Goal: Task Accomplishment & Management: Manage account settings

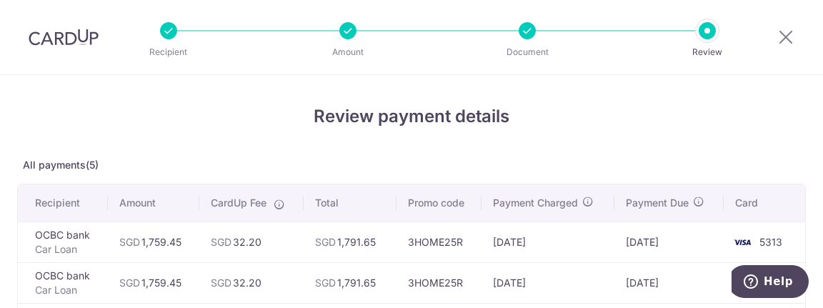
scroll to position [94, 0]
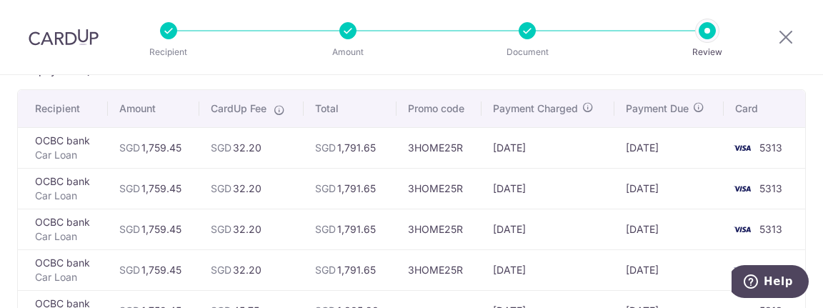
click at [59, 148] on td "OCBC bank Car Loan" at bounding box center [63, 147] width 90 height 41
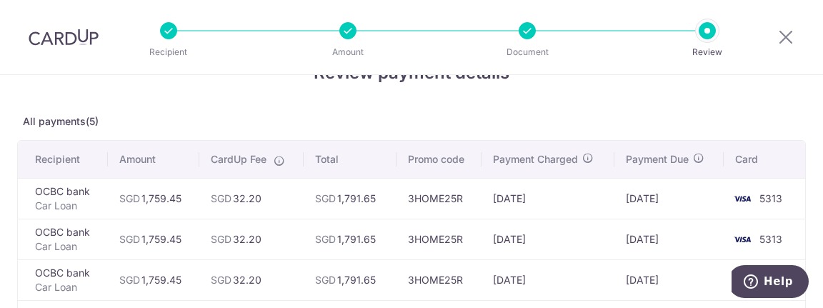
scroll to position [0, 0]
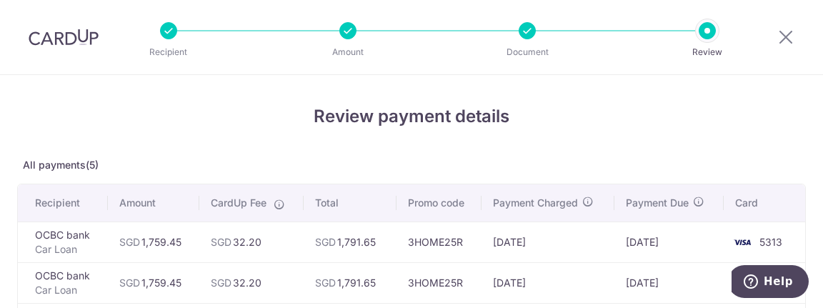
click at [531, 39] on div "Recipient Amount Document Review" at bounding box center [437, 37] width 613 height 74
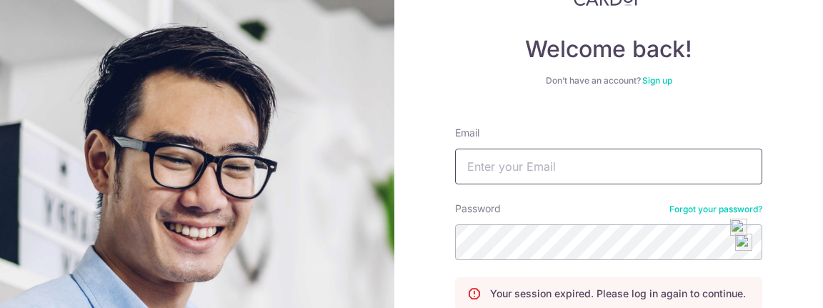
scroll to position [69, 0]
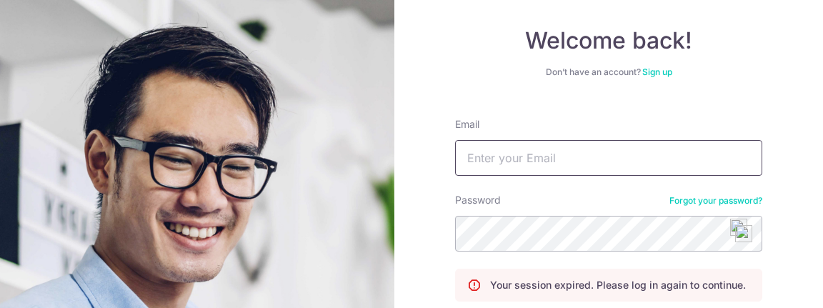
click at [525, 154] on input "Email" at bounding box center [608, 158] width 307 height 36
click at [576, 160] on input "Email" at bounding box center [608, 158] width 307 height 36
type input "P"
type input "[EMAIL_ADDRESS][DOMAIN_NAME]"
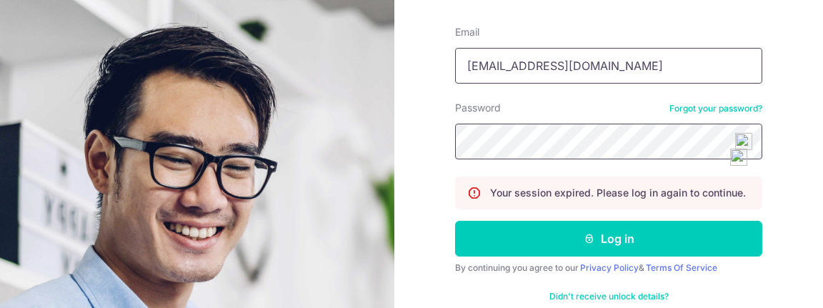
scroll to position [164, 0]
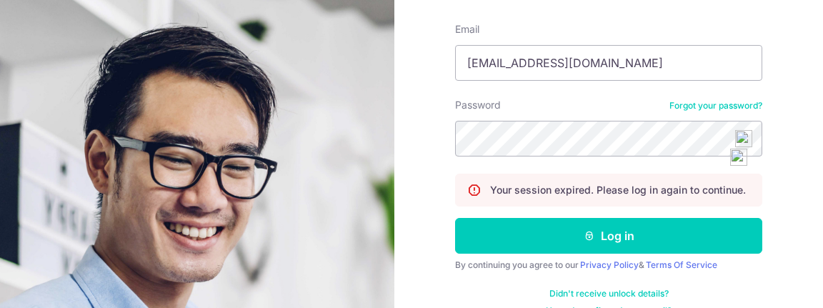
click at [654, 215] on form "Email parimalraj_v@yahoo.com Password Forgot your password? Your session expire…" at bounding box center [608, 163] width 307 height 305
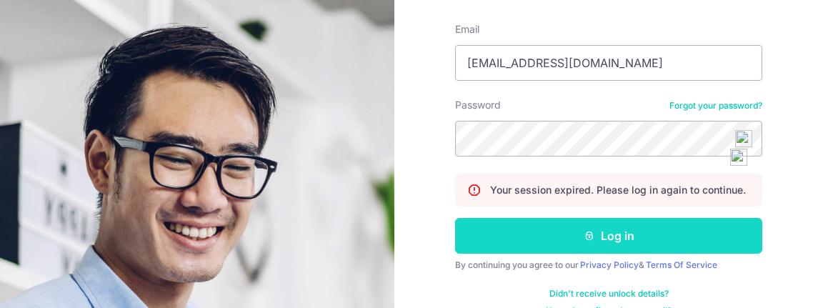
click at [654, 223] on button "Log in" at bounding box center [608, 236] width 307 height 36
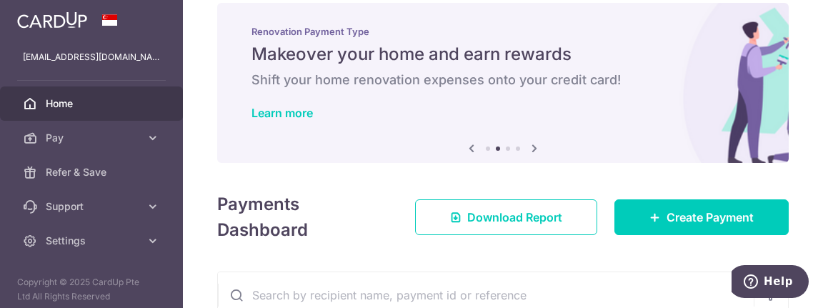
scroll to position [19, 0]
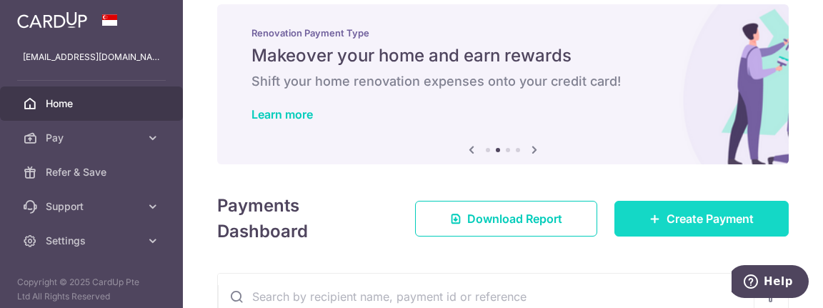
click at [674, 236] on link "Create Payment" at bounding box center [701, 219] width 174 height 36
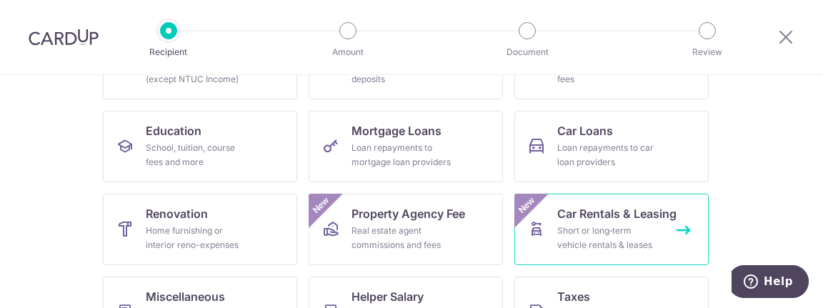
scroll to position [196, 0]
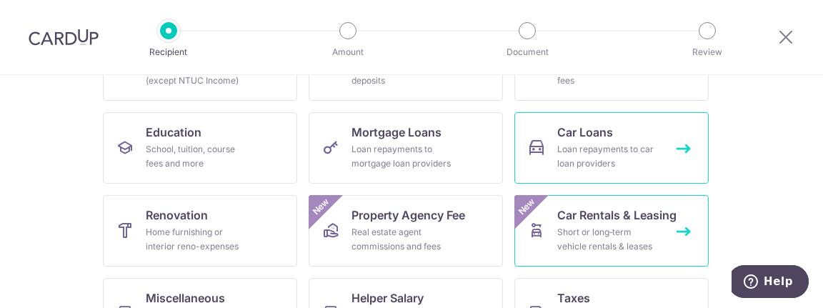
click at [599, 144] on div "Loan repayments to car loan providers" at bounding box center [608, 156] width 103 height 29
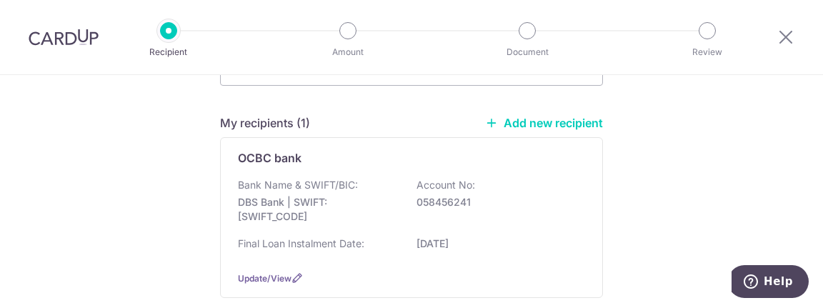
scroll to position [96, 0]
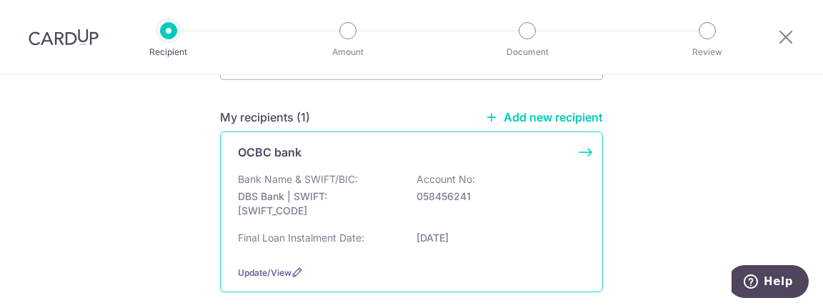
click at [260, 266] on div "OCBC bank Bank Name & SWIFT/BIC: DBS Bank | SWIFT: DBSSSGSGXXX Account No: 0584…" at bounding box center [411, 211] width 383 height 161
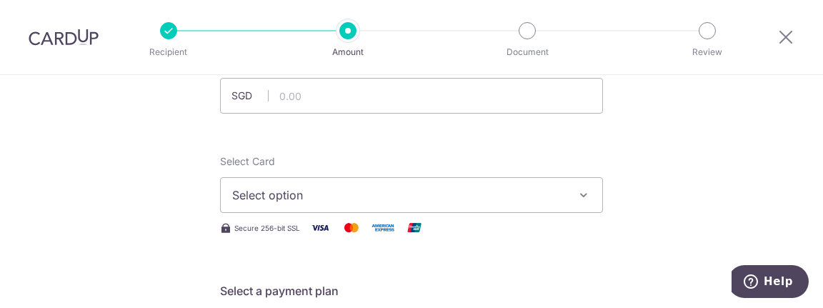
scroll to position [115, 0]
click at [428, 100] on input "text" at bounding box center [411, 95] width 383 height 36
type input "1,759.45"
click at [538, 187] on button "Select option" at bounding box center [411, 194] width 383 height 36
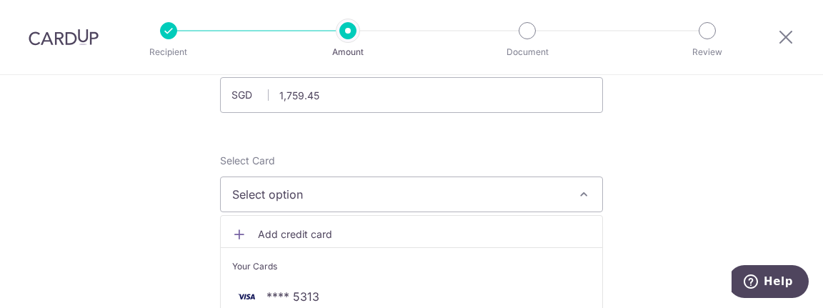
scroll to position [219, 0]
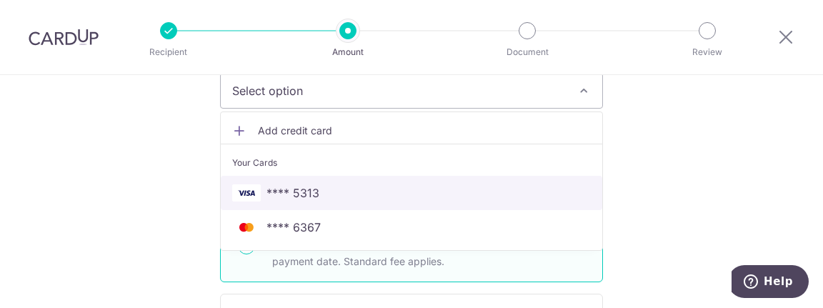
click at [425, 188] on link "**** 5313" at bounding box center [411, 193] width 381 height 34
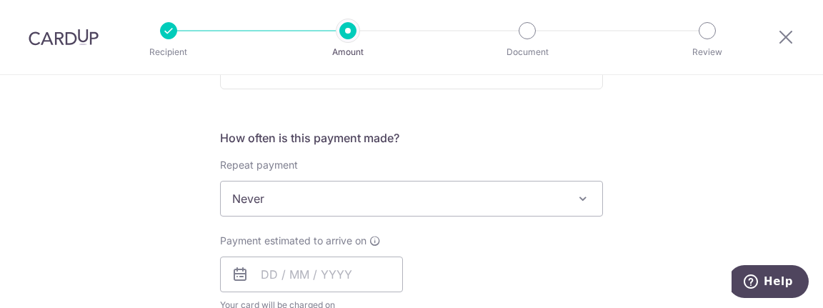
scroll to position [500, 0]
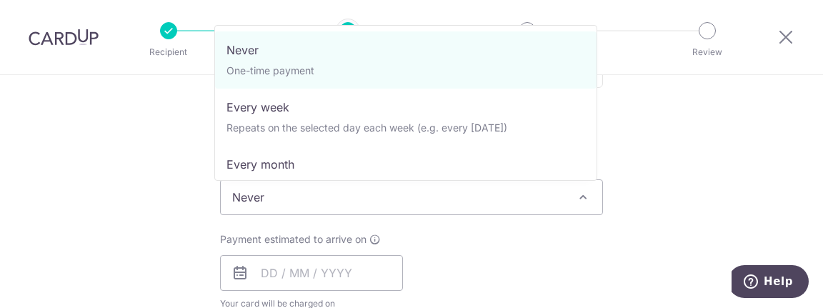
click at [425, 188] on span "Never" at bounding box center [411, 197] width 381 height 34
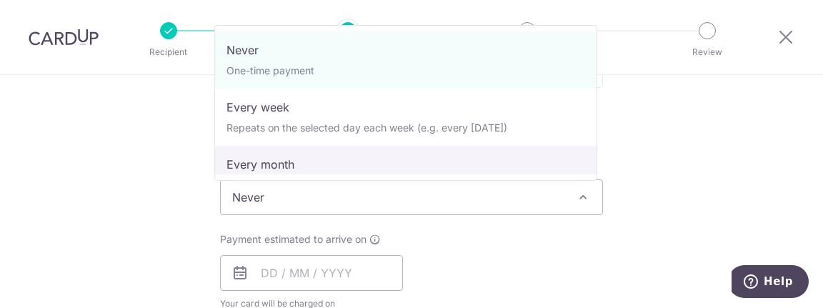
select select "3"
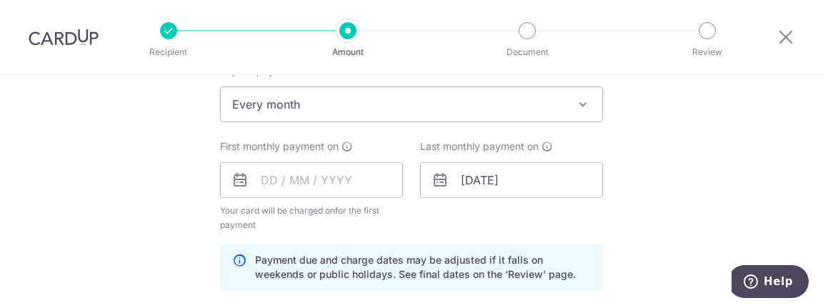
scroll to position [616, 0]
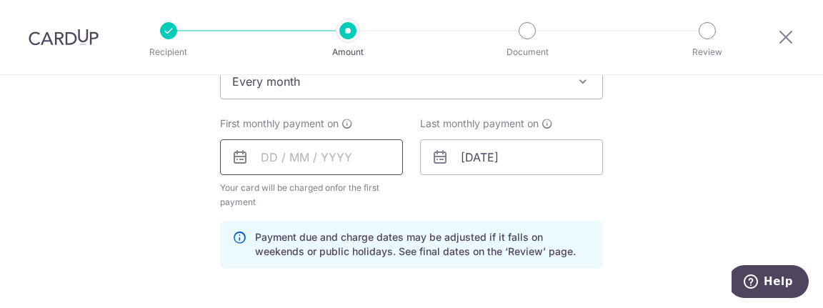
click at [333, 163] on input "text" at bounding box center [311, 157] width 183 height 36
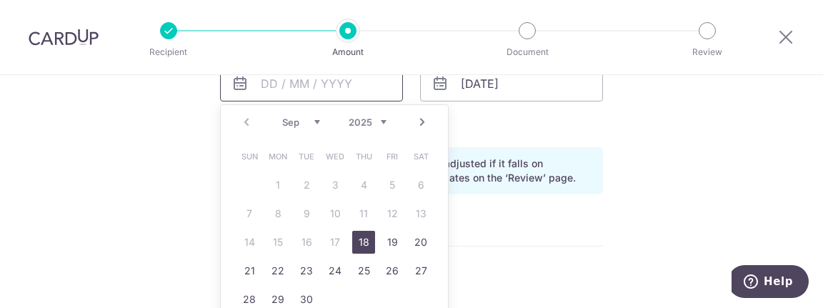
scroll to position [694, 0]
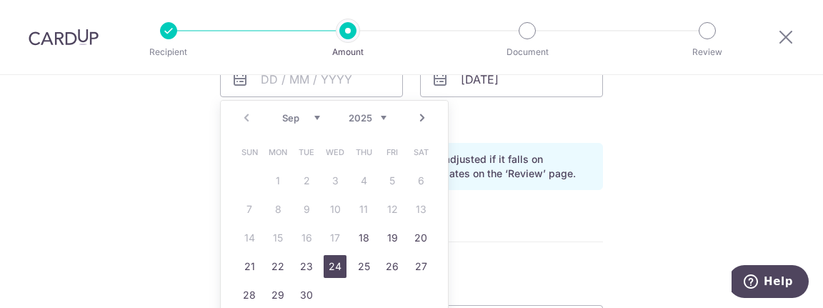
click at [326, 269] on link "24" at bounding box center [335, 266] width 23 height 23
type input "[DATE]"
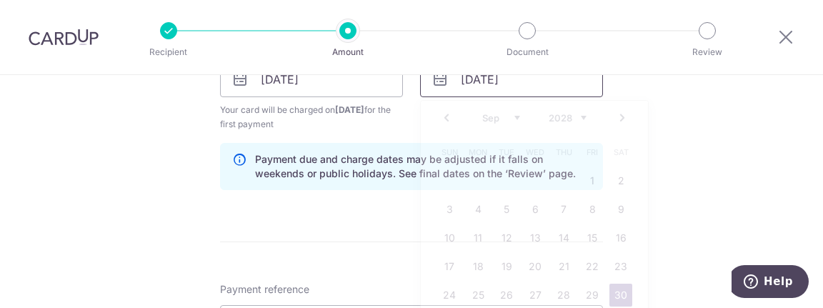
click at [567, 86] on input "30/09/2028" at bounding box center [511, 79] width 183 height 36
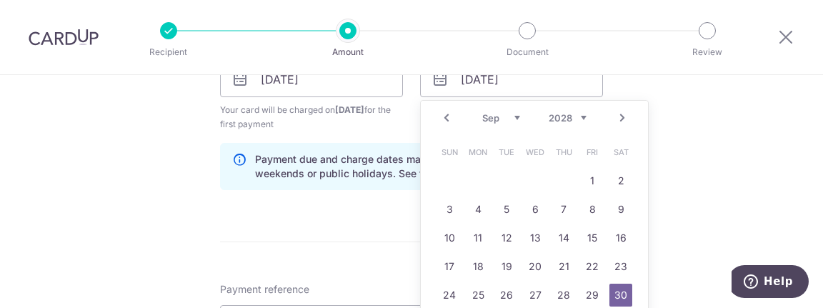
click at [578, 119] on select "2024 2025 2026 2027 2028 2029 2030 2031 2032 2033 2034 2035" at bounding box center [568, 117] width 38 height 11
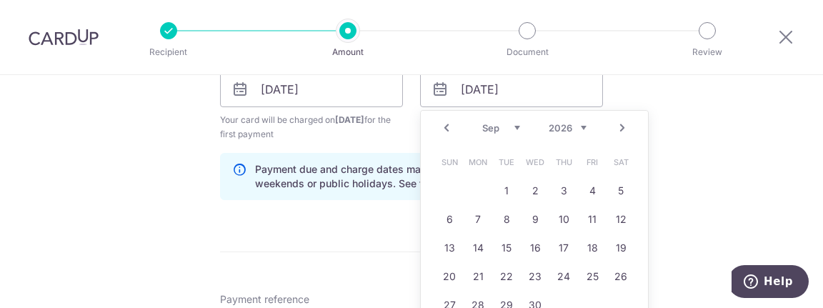
click at [504, 132] on select "Jan Feb Mar Apr May Jun Jul Aug Sep Oct Nov Dec" at bounding box center [501, 127] width 38 height 11
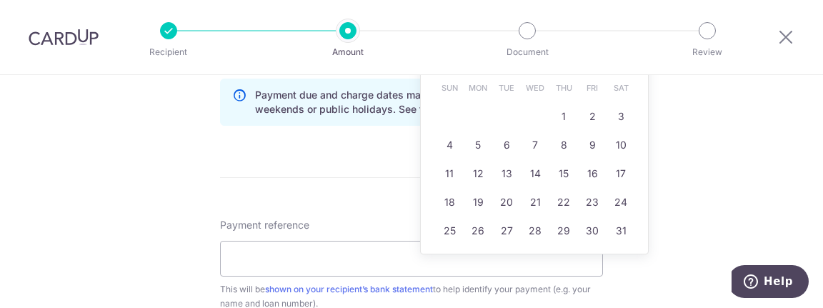
scroll to position [761, 0]
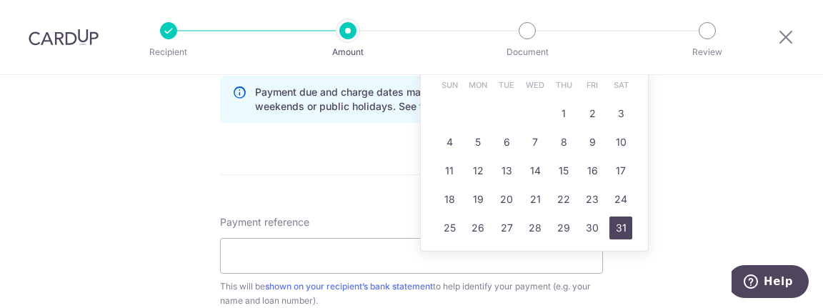
click at [609, 230] on link "31" at bounding box center [620, 227] width 23 height 23
type input "31/01/2026"
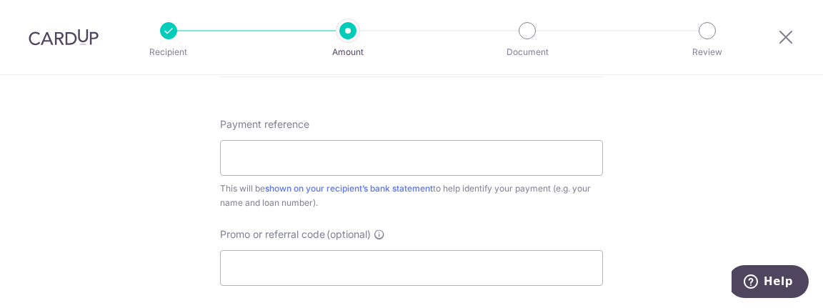
scroll to position [864, 0]
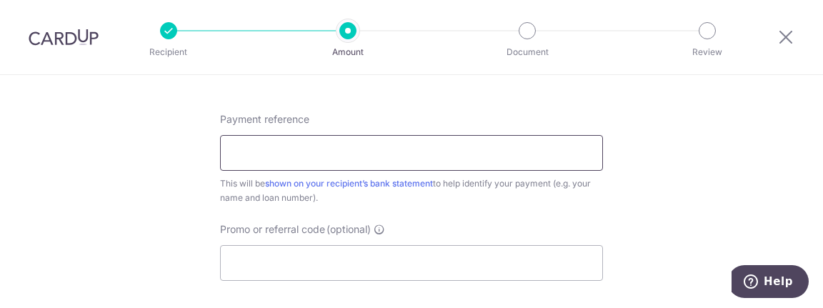
click at [334, 148] on input "Payment reference" at bounding box center [411, 153] width 383 height 36
type input "3HOME25R"
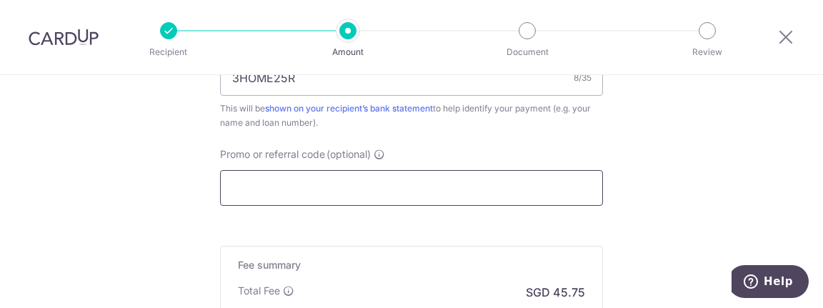
scroll to position [941, 0]
click at [409, 186] on input "Promo or referral code (optional)" at bounding box center [411, 186] width 383 height 36
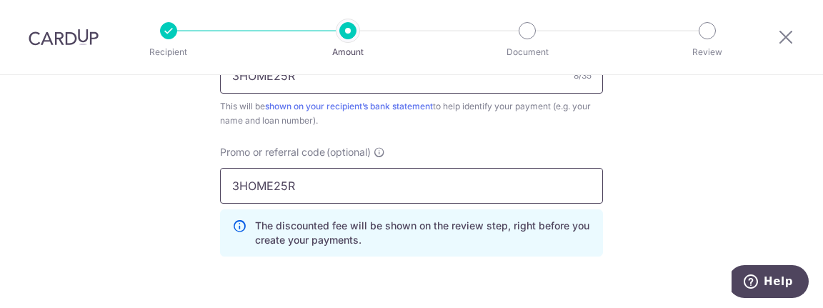
type input "3HOME25R"
click at [418, 81] on input "3HOME25R" at bounding box center [411, 76] width 383 height 36
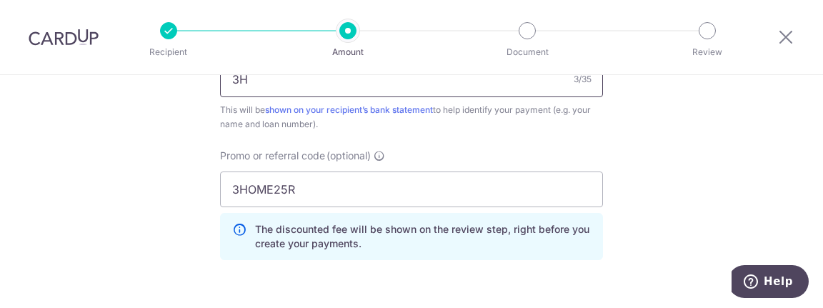
type input "3"
type input "ocbc Loan Acc NBR 574258645100000"
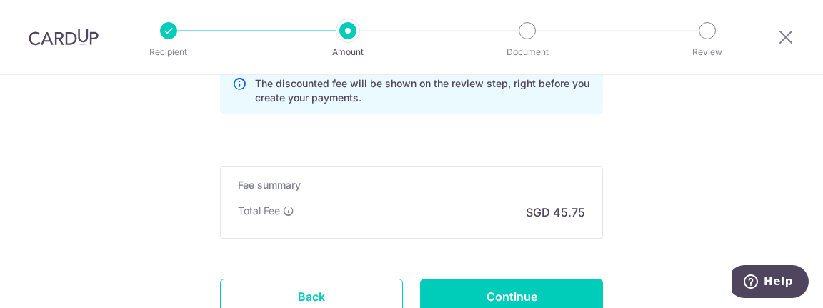
scroll to position [1160, 0]
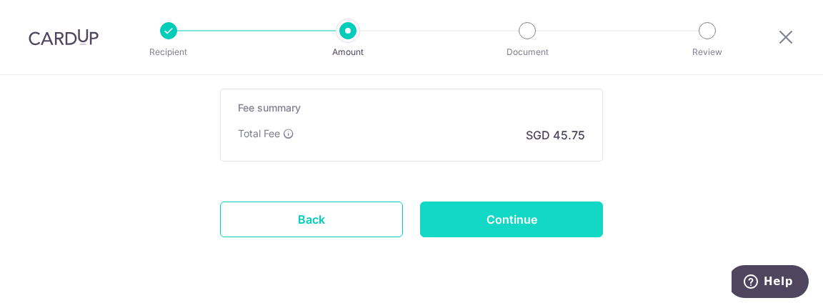
click at [533, 209] on input "Continue" at bounding box center [511, 219] width 183 height 36
type input "Create Schedule"
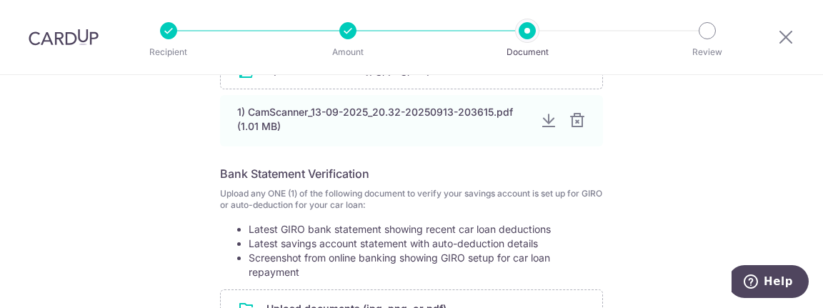
scroll to position [387, 0]
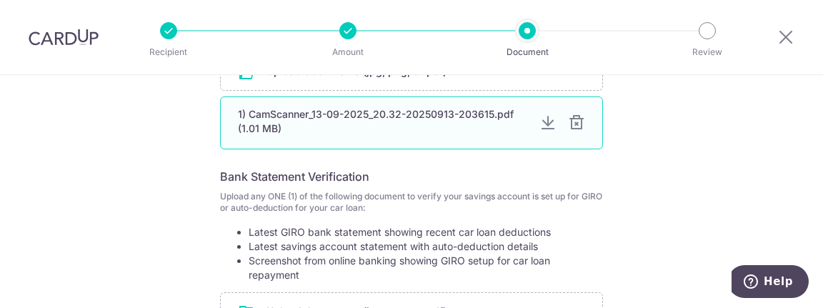
click at [528, 126] on div "1) CamScanner_13-09-2025_20.32-20250913-203615.pdf (1.01 MB)" at bounding box center [411, 122] width 383 height 53
click at [545, 119] on div at bounding box center [547, 122] width 17 height 17
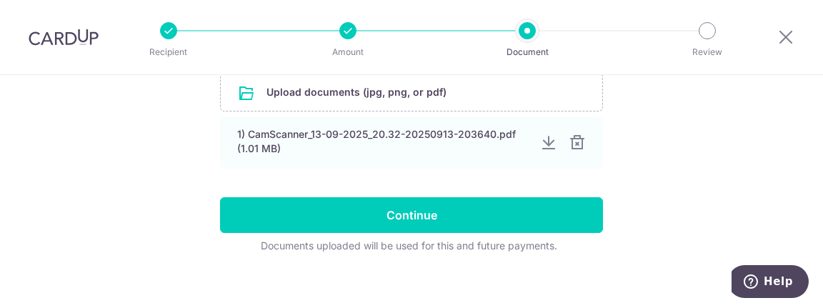
scroll to position [621, 0]
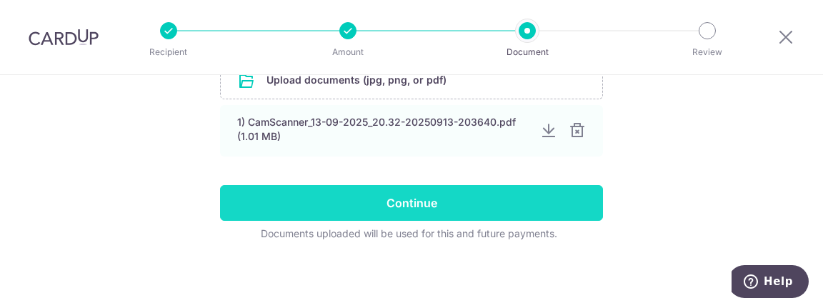
click at [527, 190] on input "Continue" at bounding box center [411, 203] width 383 height 36
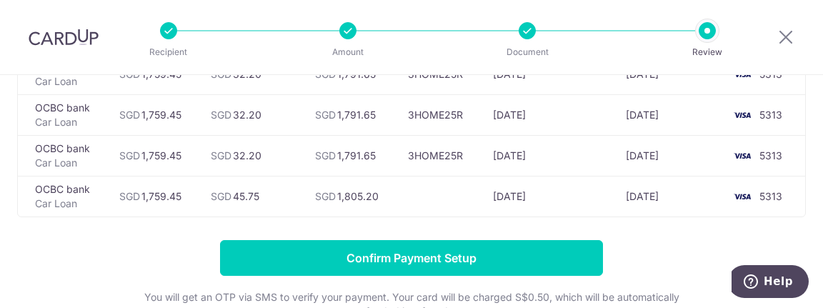
scroll to position [209, 0]
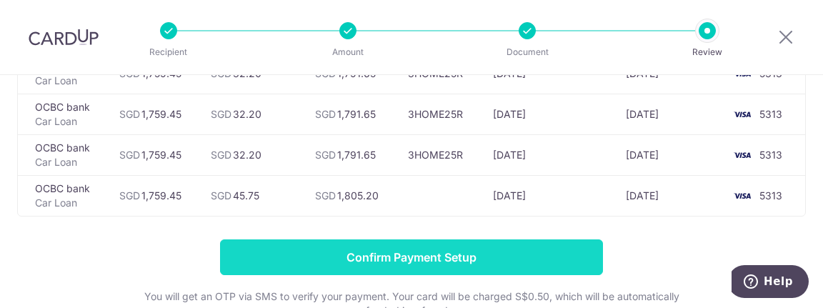
click at [519, 254] on input "Confirm Payment Setup" at bounding box center [411, 257] width 383 height 36
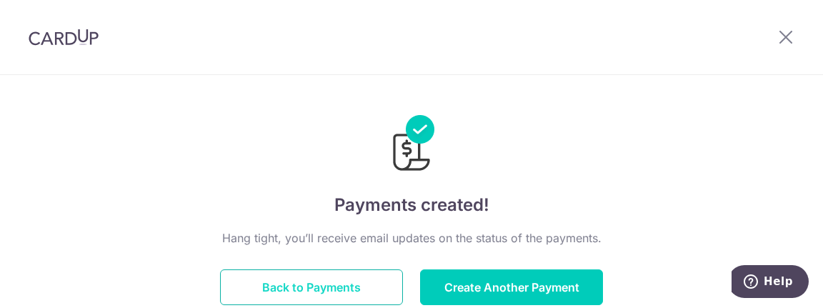
click at [331, 278] on button "Back to Payments" at bounding box center [311, 287] width 183 height 36
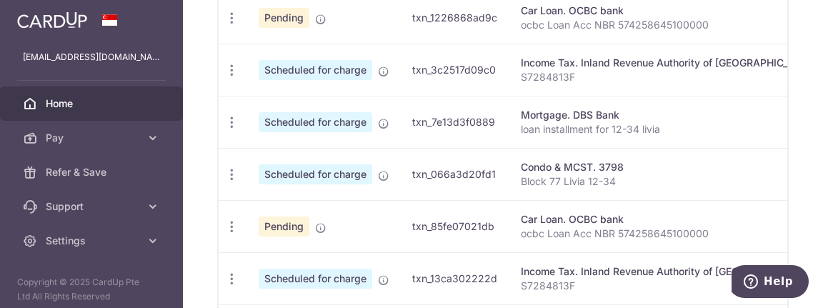
scroll to position [622, 0]
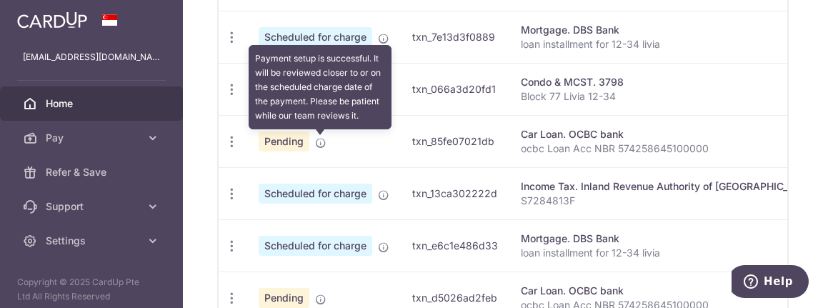
click at [315, 139] on icon at bounding box center [320, 142] width 11 height 11
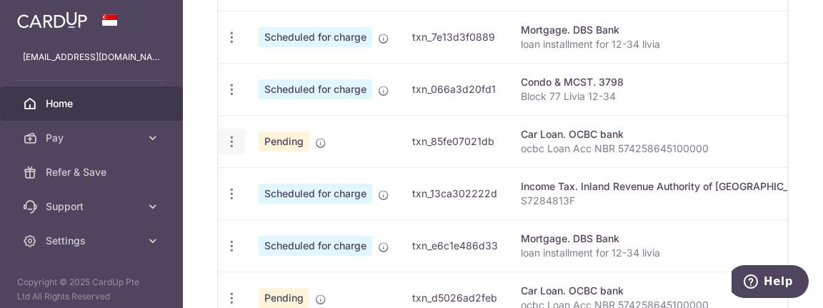
click at [219, 134] on div "Update payment Cancel payment" at bounding box center [232, 142] width 26 height 26
click at [224, 136] on icon "button" at bounding box center [231, 141] width 15 height 15
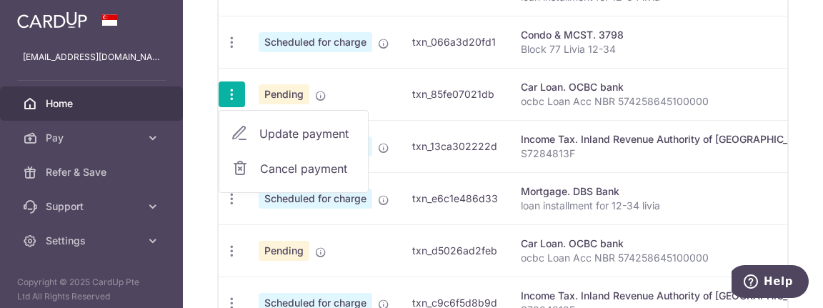
scroll to position [671, 0]
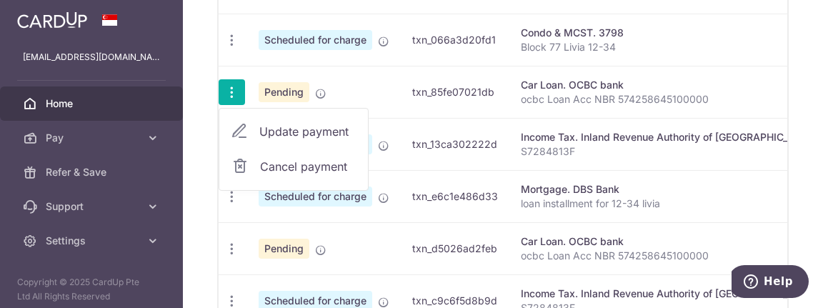
click at [219, 147] on link "Update payment" at bounding box center [293, 131] width 149 height 34
radio input "true"
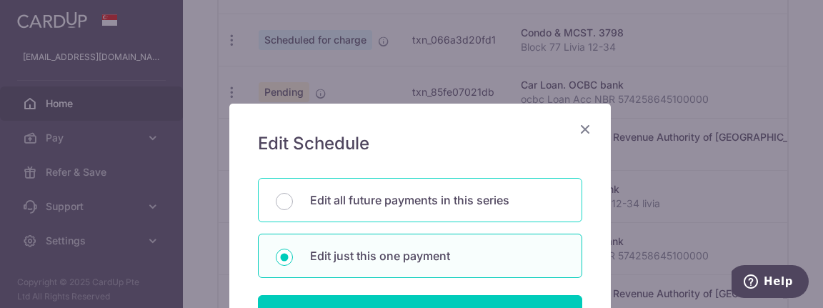
scroll to position [48, 0]
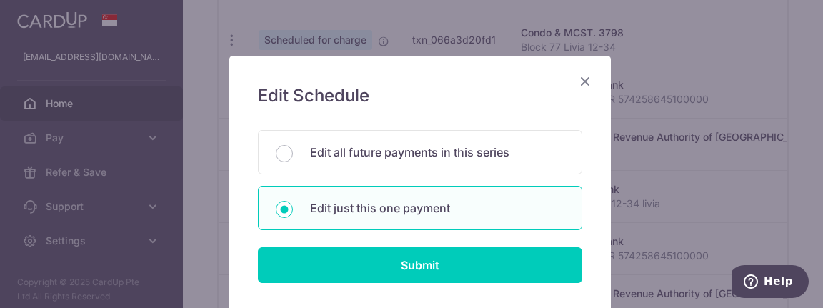
click at [579, 72] on icon "Close" at bounding box center [584, 81] width 17 height 18
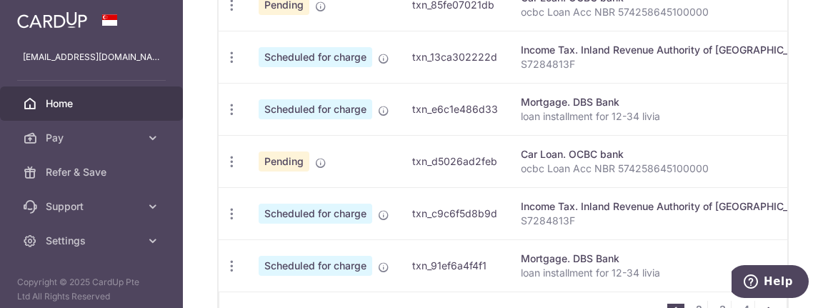
scroll to position [759, 0]
click at [224, 158] on icon "button" at bounding box center [231, 161] width 15 height 15
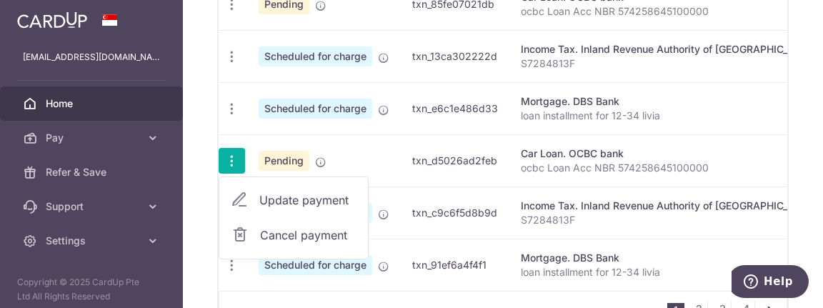
click at [219, 219] on link "Cancel payment" at bounding box center [293, 235] width 149 height 36
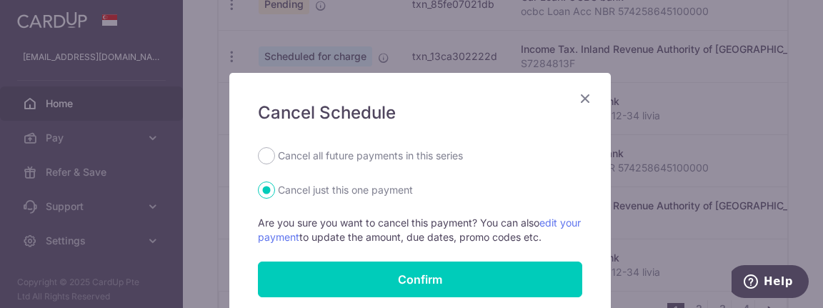
scroll to position [57, 0]
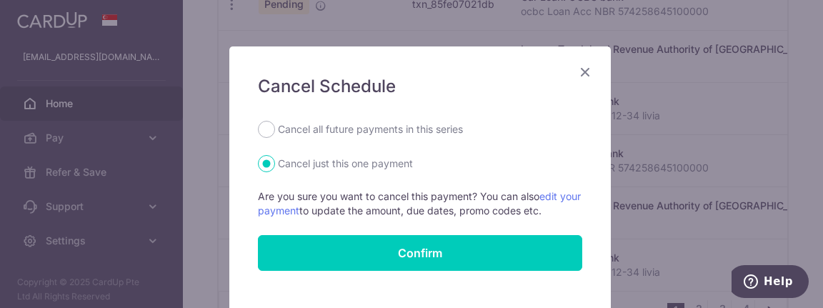
click at [265, 114] on div "Cancel Schedule Cancel all future payments in this series Cancel just this one …" at bounding box center [419, 181] width 381 height 270
click at [265, 121] on div "Cancel all future payments in this series" at bounding box center [420, 129] width 324 height 17
click at [258, 121] on input "Cancel all future payments in this series" at bounding box center [266, 129] width 17 height 17
radio input "true"
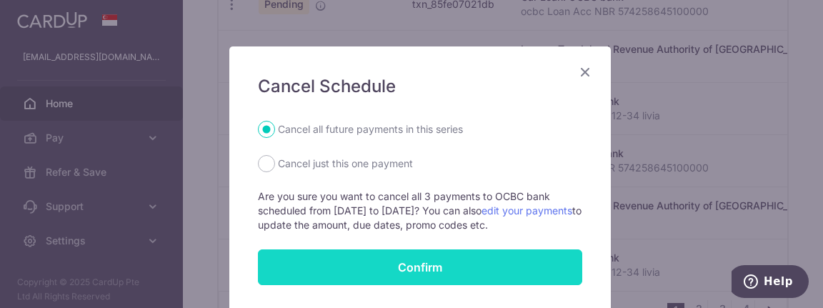
click at [445, 255] on button "Confirm" at bounding box center [420, 267] width 324 height 36
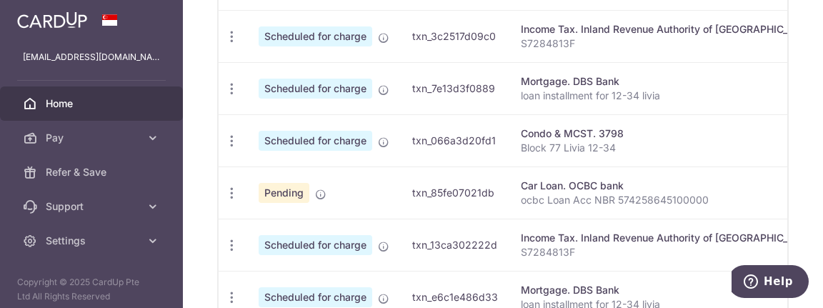
scroll to position [571, 0]
click at [224, 187] on icon "button" at bounding box center [231, 192] width 15 height 15
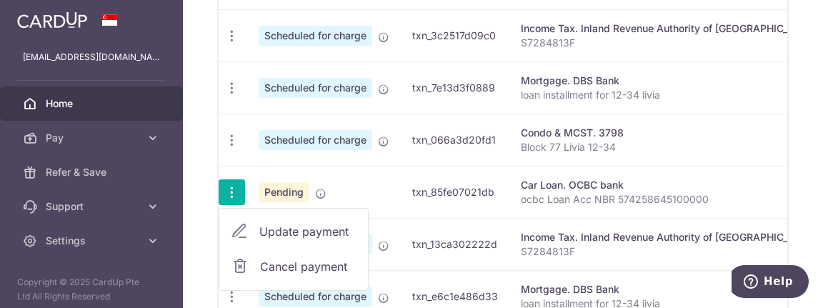
click at [219, 255] on link "Cancel payment" at bounding box center [293, 267] width 149 height 36
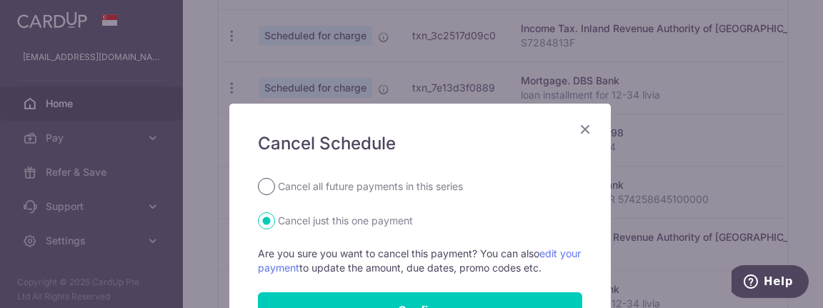
click at [261, 181] on input "Cancel all future payments in this series" at bounding box center [266, 186] width 17 height 17
radio input "true"
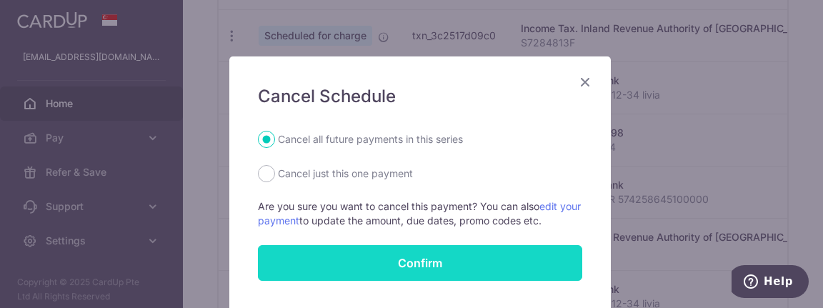
click at [411, 261] on button "Confirm" at bounding box center [420, 263] width 324 height 36
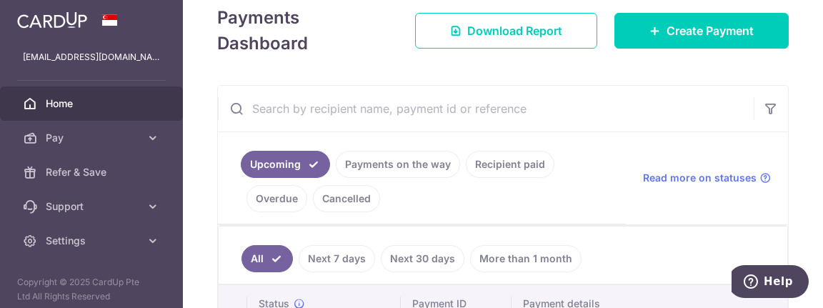
scroll to position [206, 0]
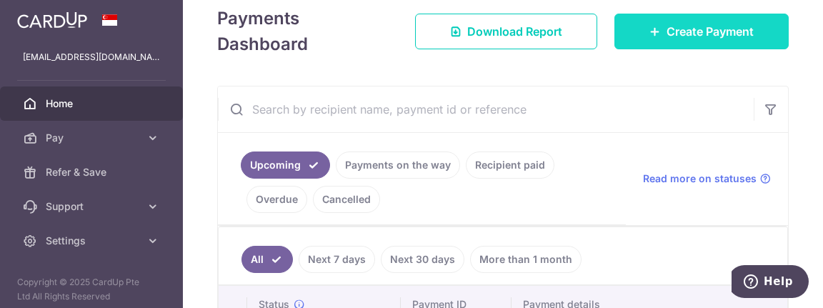
click at [679, 40] on span "Create Payment" at bounding box center [709, 31] width 87 height 17
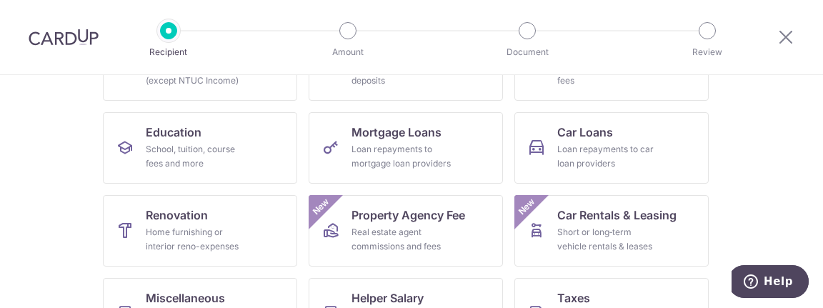
scroll to position [195, 0]
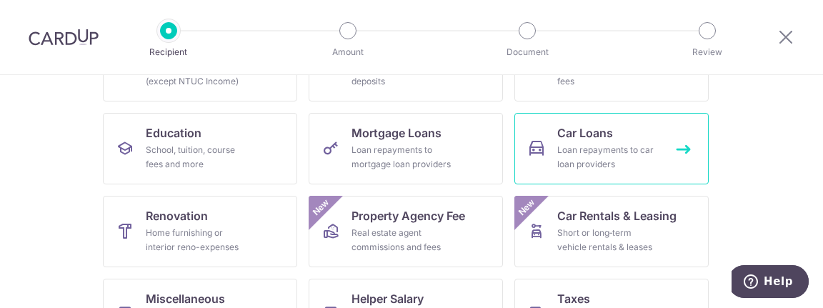
click at [616, 132] on link "Car Loans Loan repayments to car loan providers" at bounding box center [611, 148] width 194 height 71
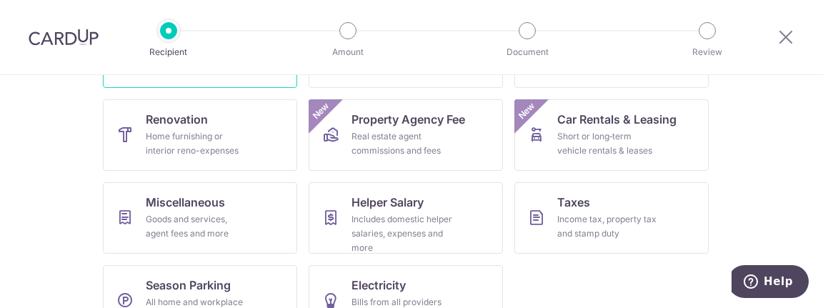
scroll to position [292, 0]
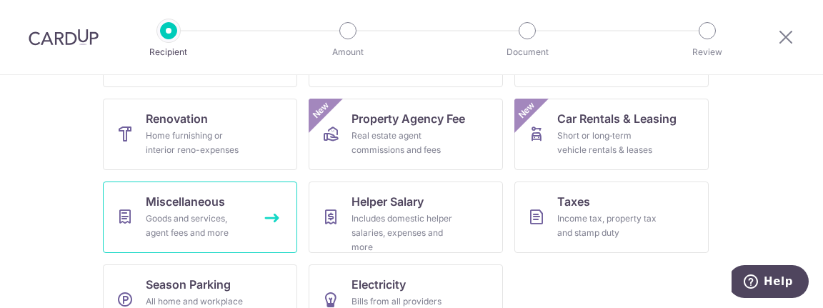
click at [225, 208] on link "Miscellaneous Goods and services, agent fees and more" at bounding box center [200, 216] width 194 height 71
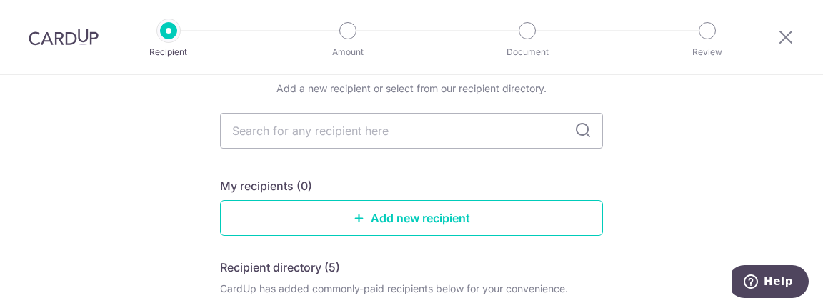
scroll to position [145, 0]
click at [420, 116] on input "text" at bounding box center [411, 132] width 383 height 36
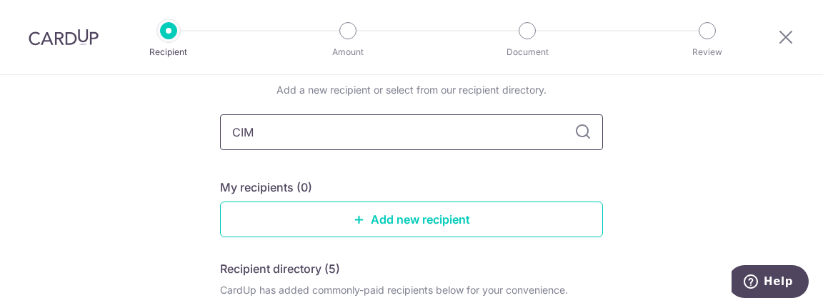
type input "CIMB"
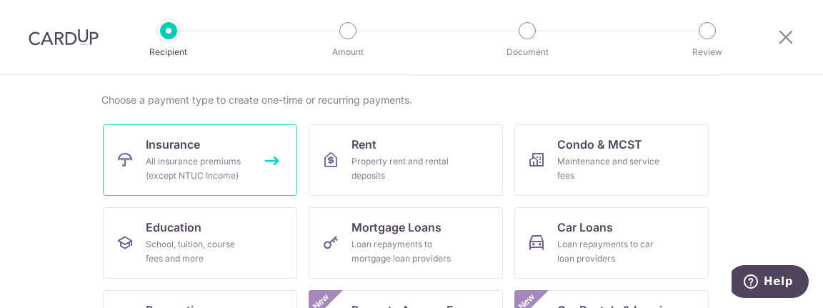
scroll to position [172, 0]
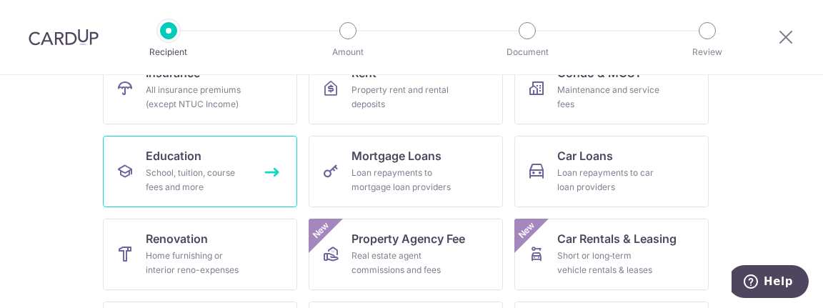
click at [229, 171] on div "School, tuition, course fees and more" at bounding box center [197, 180] width 103 height 29
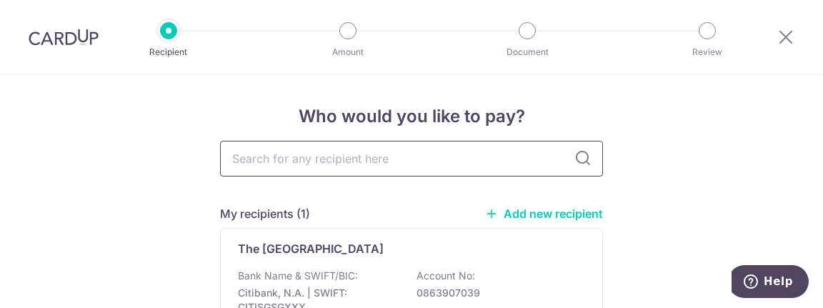
click at [416, 163] on input "text" at bounding box center [411, 159] width 383 height 36
type input "CIMB"
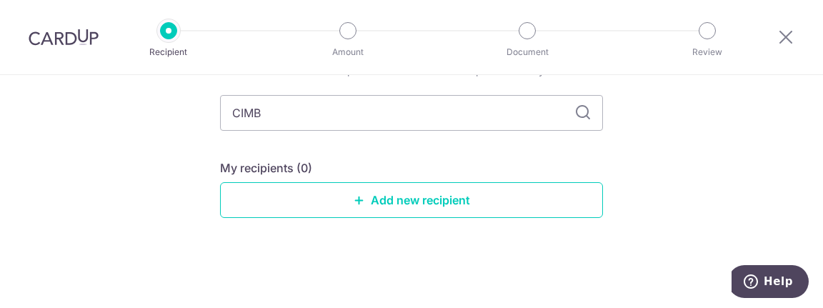
scroll to position [80, 0]
click at [581, 118] on icon at bounding box center [582, 112] width 17 height 17
click at [453, 194] on link "Add new recipient" at bounding box center [411, 200] width 383 height 36
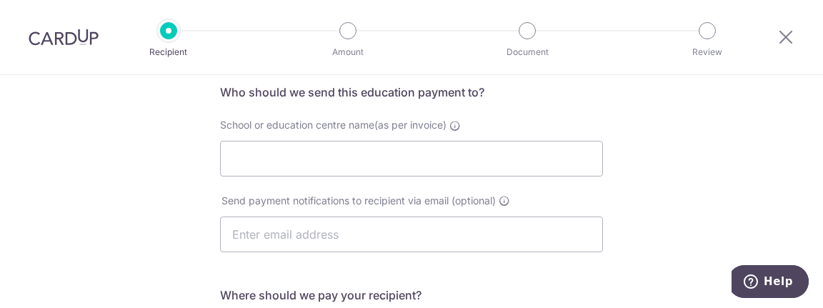
scroll to position [114, 0]
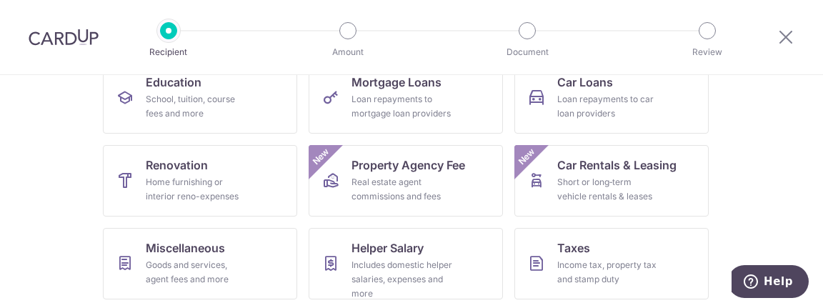
scroll to position [247, 0]
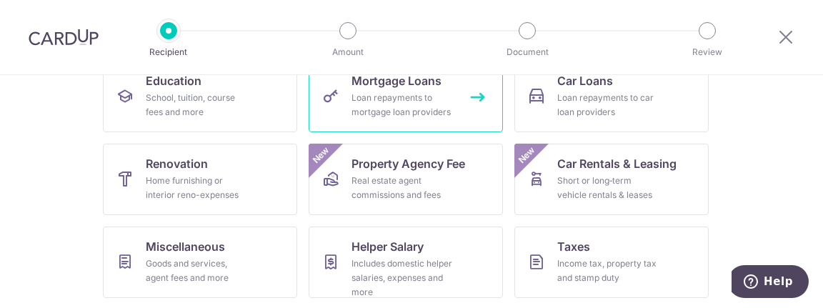
click at [412, 89] on link "Mortgage Loans Loan repayments to mortgage loan providers" at bounding box center [406, 96] width 194 height 71
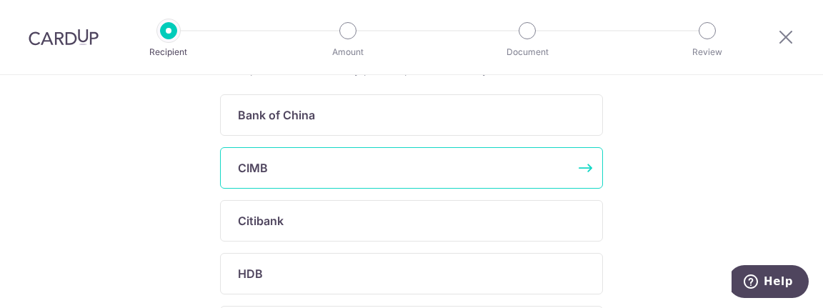
scroll to position [374, 0]
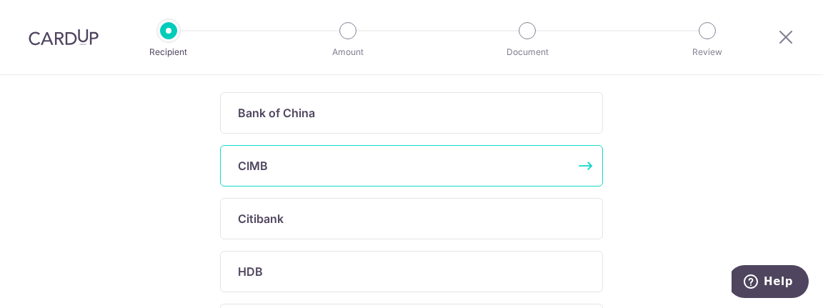
click at [494, 166] on div "CIMB" at bounding box center [403, 165] width 330 height 17
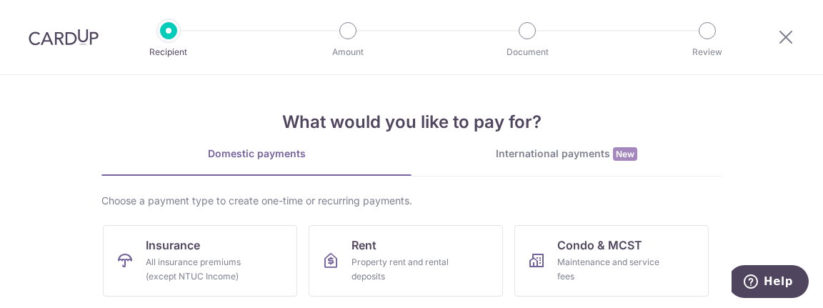
click at [277, 154] on div "Domestic payments" at bounding box center [256, 153] width 310 height 14
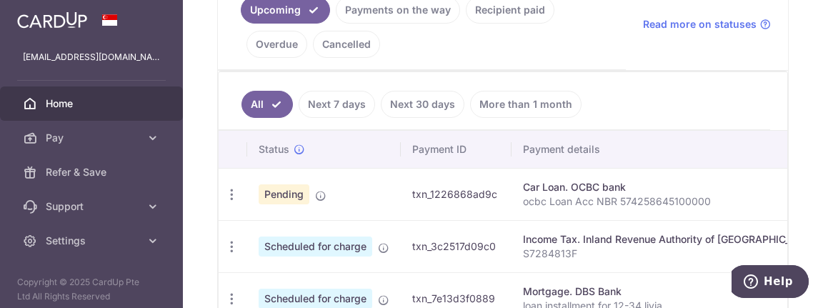
scroll to position [344, 0]
click at [523, 188] on div "Car Loan. OCBC bank" at bounding box center [671, 186] width 296 height 14
click at [401, 195] on td "txn_1226868ad9c" at bounding box center [456, 193] width 111 height 52
click at [224, 191] on icon "button" at bounding box center [231, 193] width 15 height 15
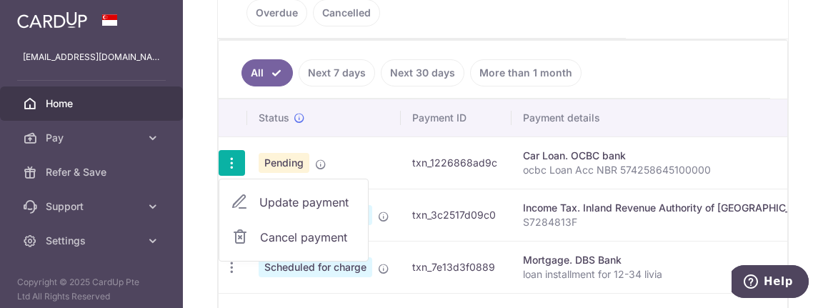
scroll to position [373, 0]
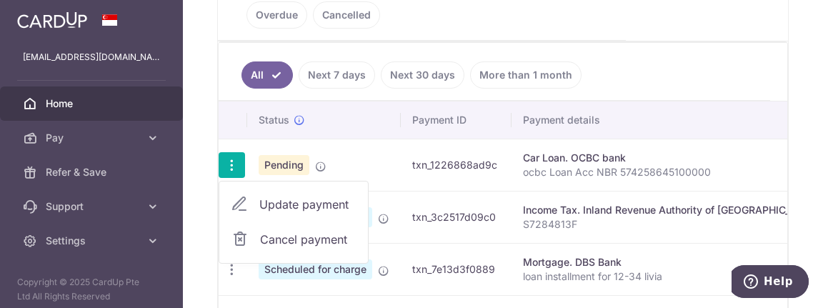
click at [523, 161] on div "Car Loan. OCBC bank" at bounding box center [671, 158] width 296 height 14
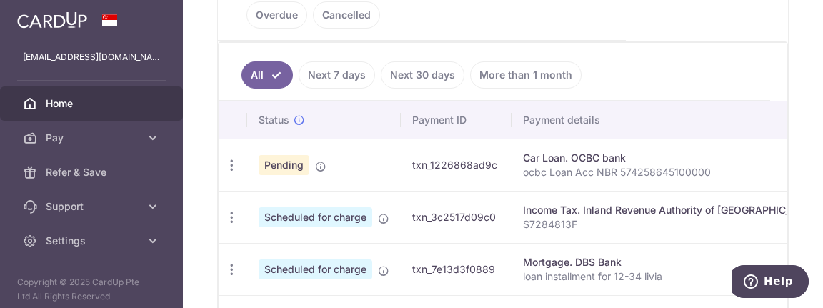
click at [523, 169] on p "ocbc Loan Acc NBR 574258645100000" at bounding box center [671, 172] width 296 height 14
click at [553, 171] on p "ocbc Loan Acc NBR 574258645100000" at bounding box center [671, 172] width 296 height 14
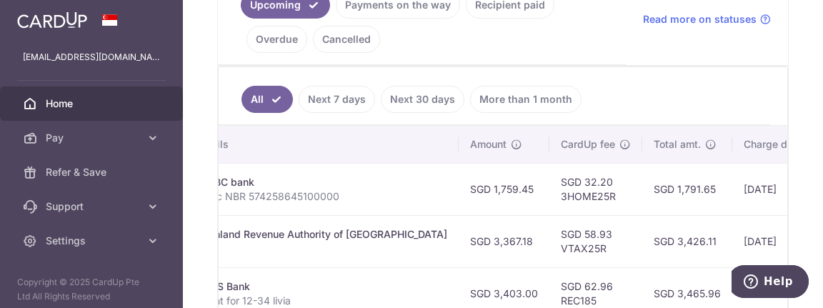
scroll to position [355, 0]
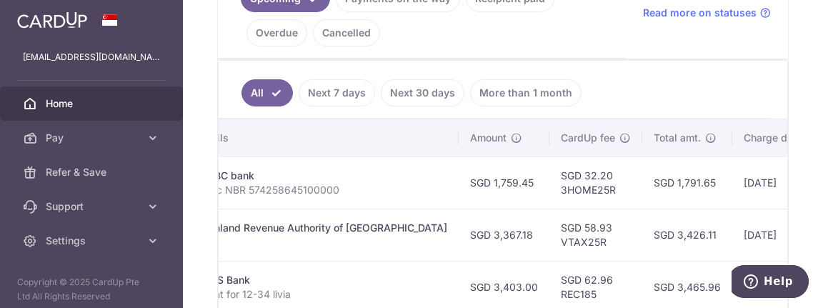
click at [732, 184] on td "19/09/2025" at bounding box center [780, 182] width 97 height 52
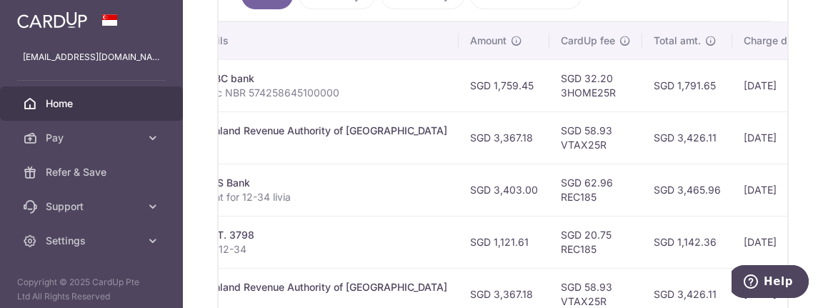
scroll to position [457, 0]
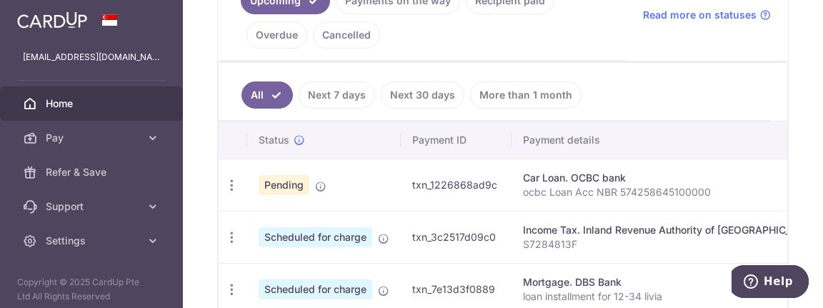
scroll to position [355, 0]
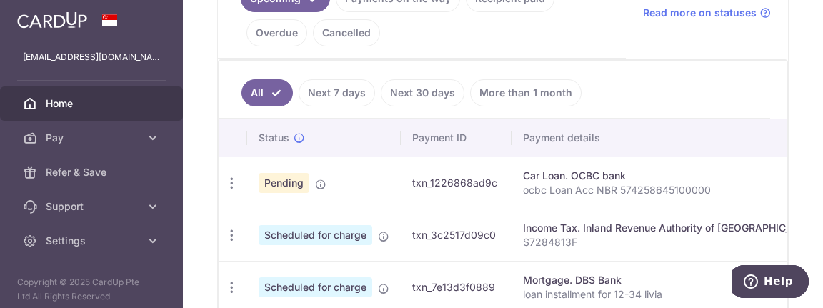
click at [523, 182] on div "Car Loan. OCBC bank" at bounding box center [671, 176] width 296 height 14
click at [259, 183] on span "Pending" at bounding box center [284, 183] width 51 height 20
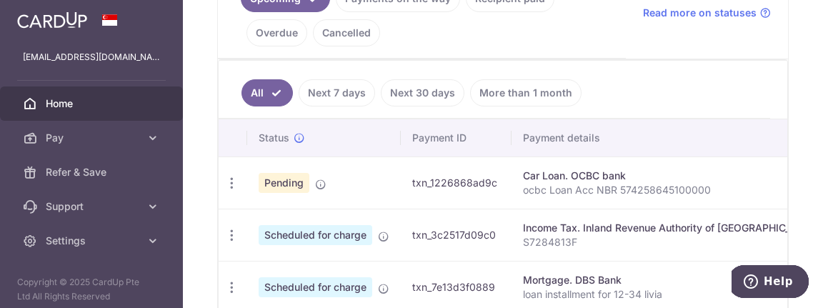
click at [259, 183] on span "Pending" at bounding box center [284, 183] width 51 height 20
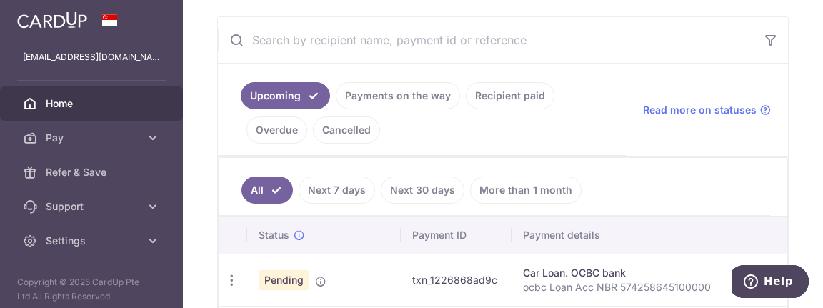
scroll to position [256, 0]
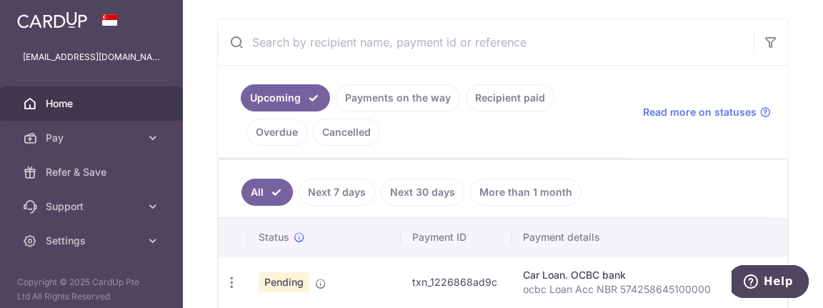
click at [336, 111] on link "Payments on the way" at bounding box center [398, 97] width 124 height 27
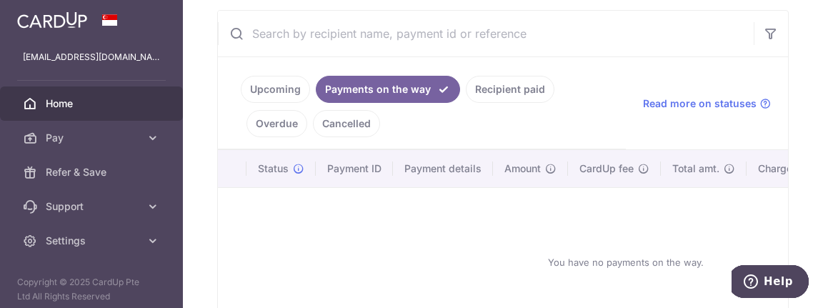
scroll to position [269, 0]
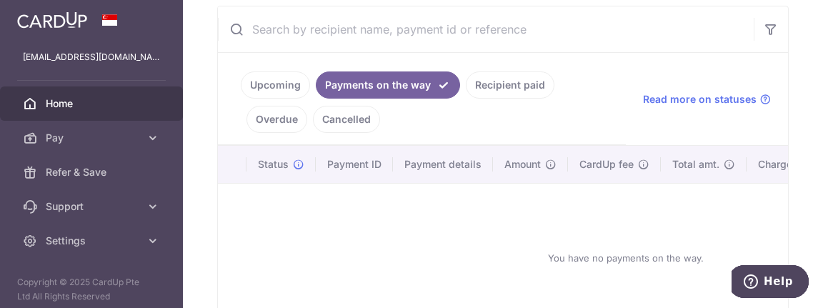
click at [241, 99] on link "Upcoming" at bounding box center [275, 84] width 69 height 27
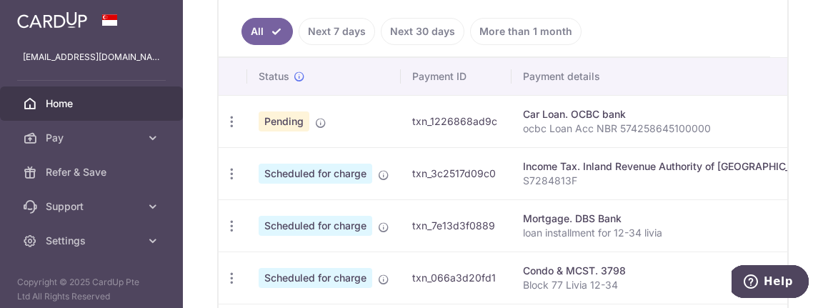
scroll to position [418, 0]
click at [224, 119] on icon "button" at bounding box center [231, 120] width 15 height 15
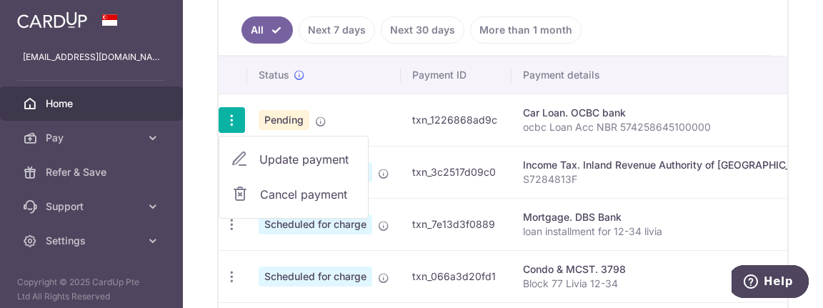
click at [523, 131] on p "ocbc Loan Acc NBR 574258645100000" at bounding box center [671, 127] width 296 height 14
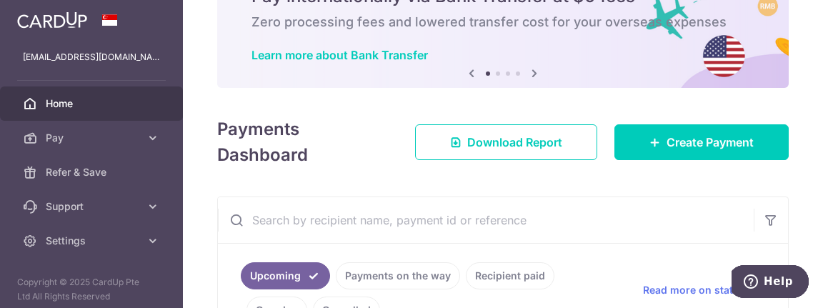
scroll to position [76, 0]
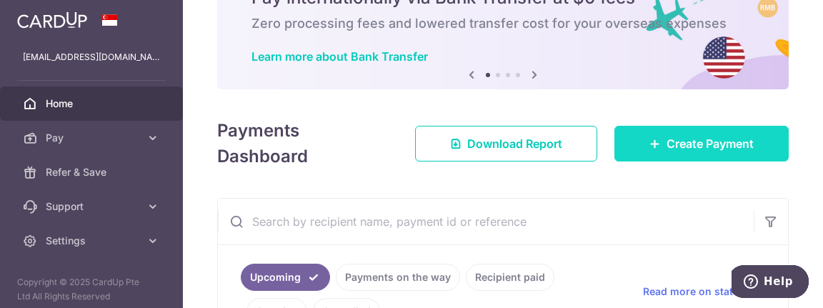
click at [697, 152] on span "Create Payment" at bounding box center [709, 143] width 87 height 17
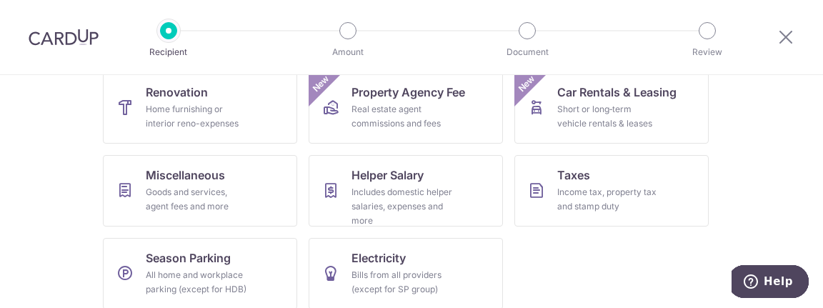
scroll to position [331, 0]
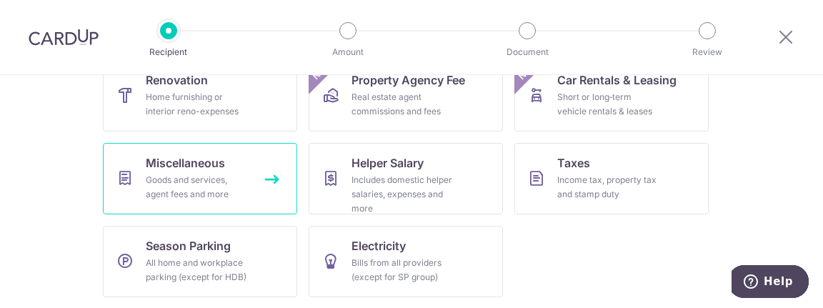
click at [214, 163] on span "Miscellaneous" at bounding box center [185, 162] width 79 height 17
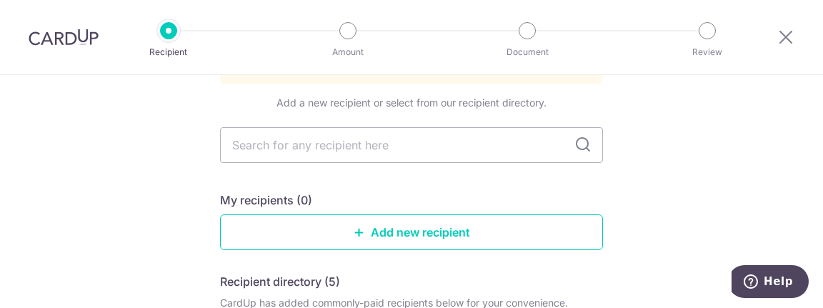
scroll to position [131, 0]
click at [465, 216] on link "Add new recipient" at bounding box center [411, 233] width 383 height 36
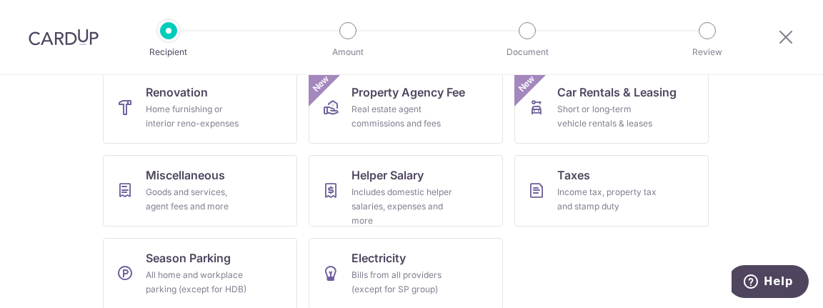
scroll to position [331, 0]
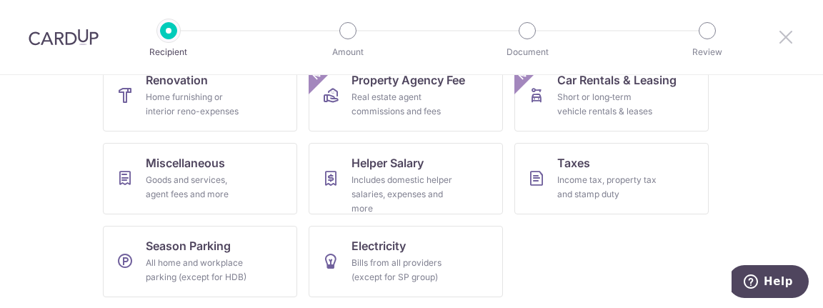
click at [789, 30] on icon at bounding box center [785, 37] width 17 height 18
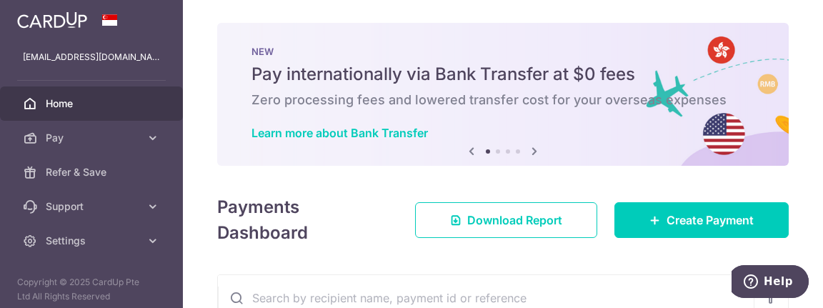
click at [0, 0] on button "button" at bounding box center [0, 0] width 0 height 0
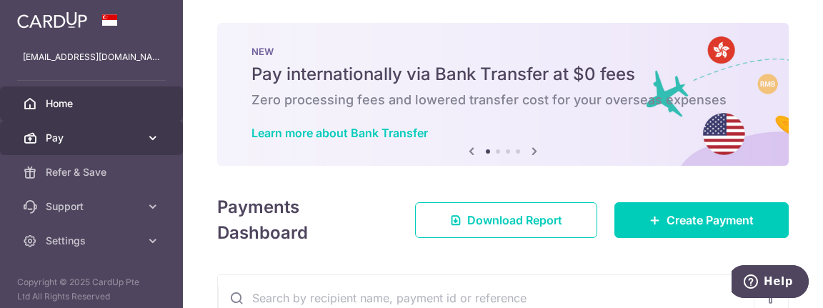
scroll to position [6, 0]
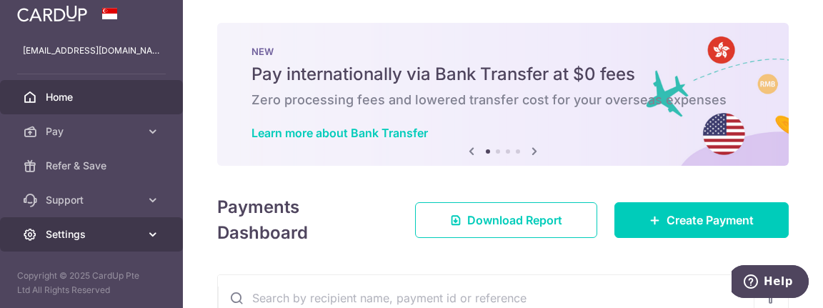
click at [101, 232] on span "Settings" at bounding box center [93, 234] width 94 height 14
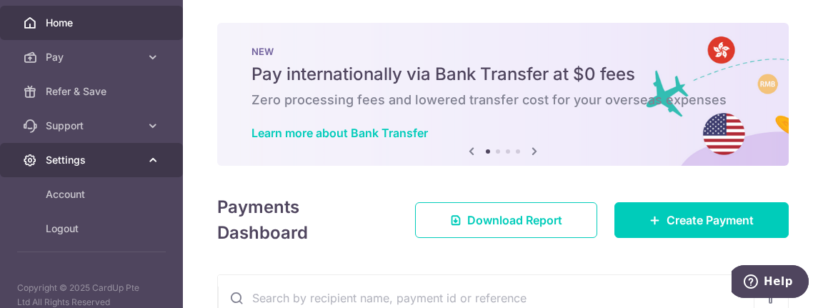
scroll to position [93, 0]
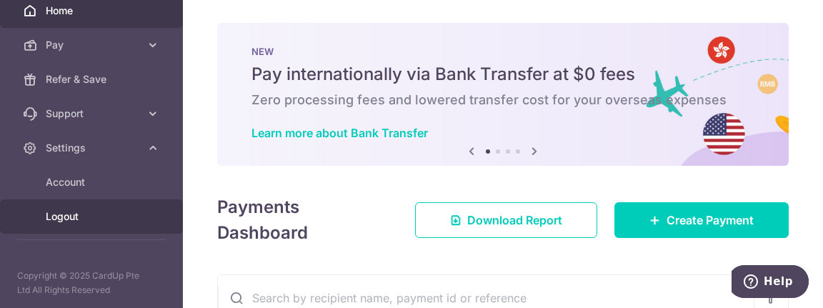
click at [76, 210] on span "Logout" at bounding box center [93, 216] width 94 height 14
